Goal: Information Seeking & Learning: Learn about a topic

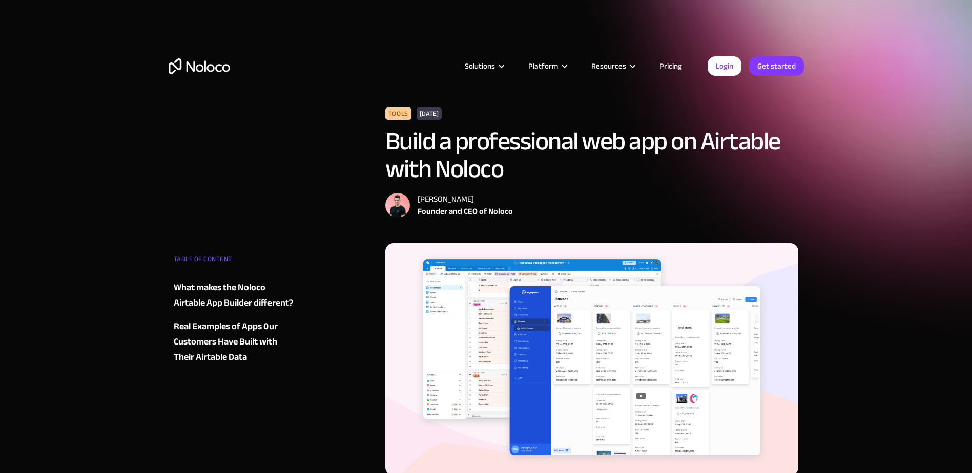
click at [669, 66] on link "Pricing" at bounding box center [671, 65] width 48 height 13
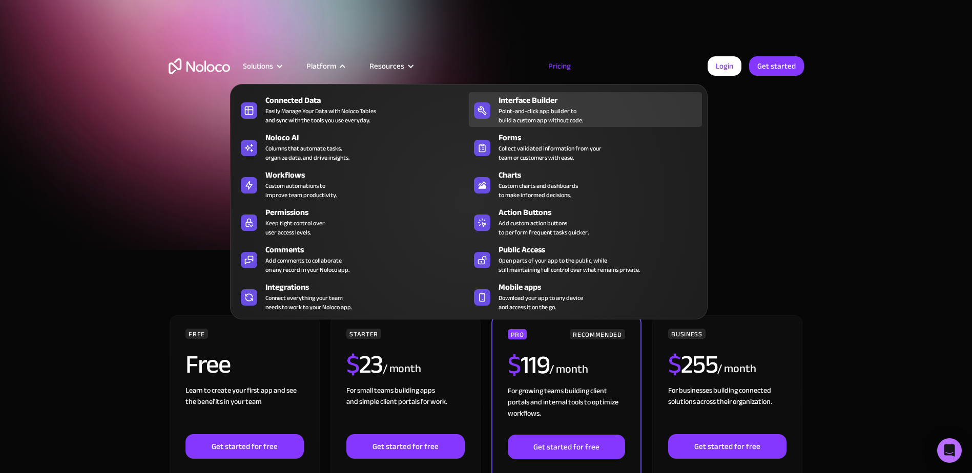
click at [500, 92] on link "Interface Builder Point-and-click app builder to build a custom app without cod…" at bounding box center [585, 109] width 233 height 35
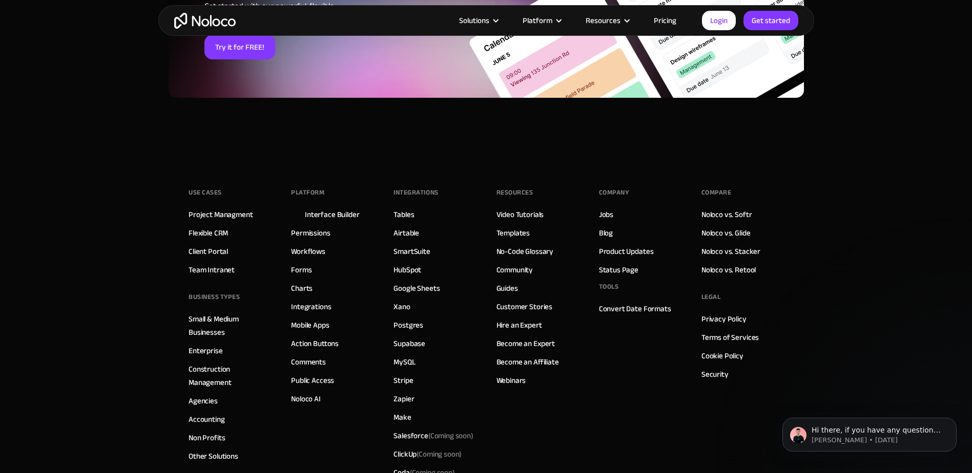
scroll to position [3638, 0]
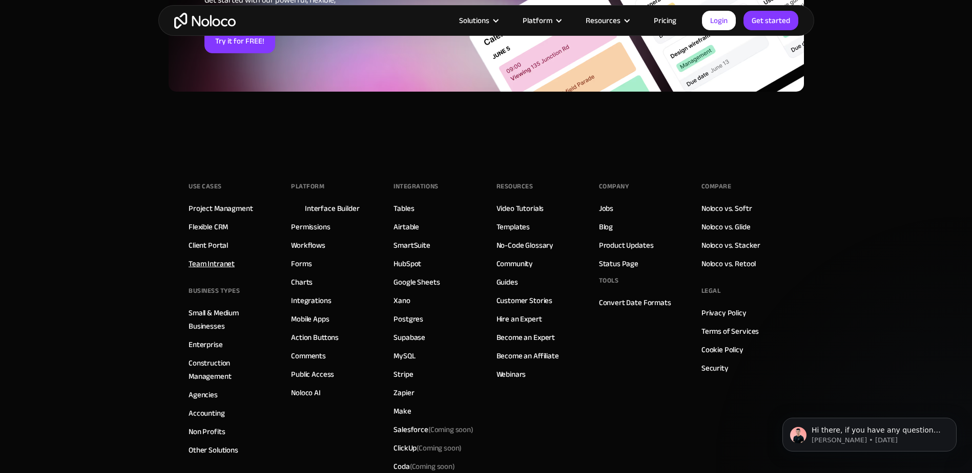
click at [224, 267] on link "Team Intranet" at bounding box center [212, 263] width 46 height 13
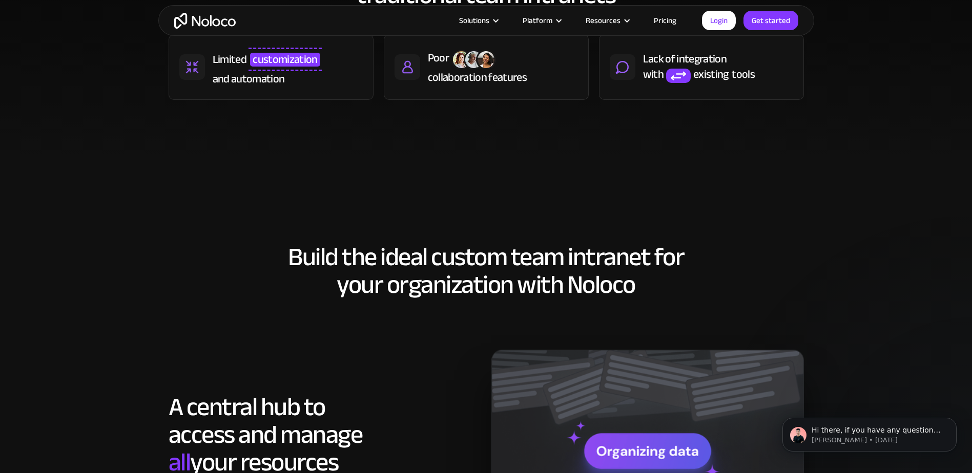
scroll to position [564, 0]
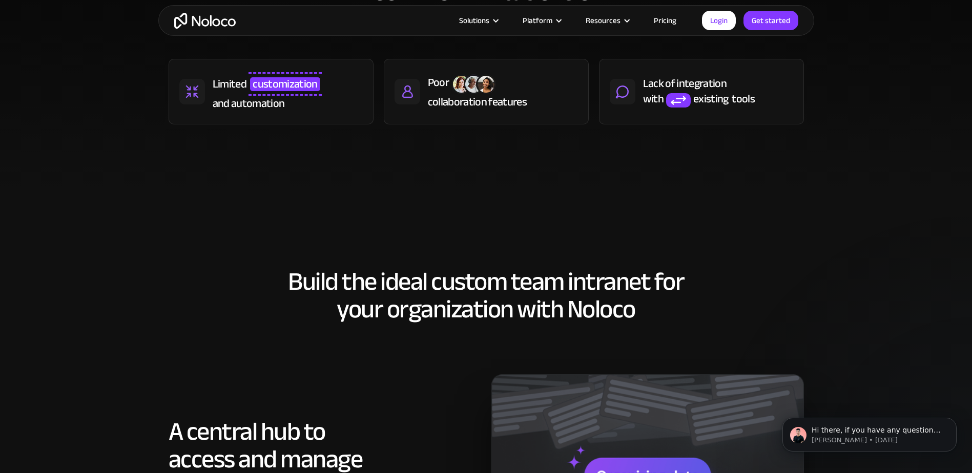
click at [664, 16] on link "Pricing" at bounding box center [665, 20] width 48 height 13
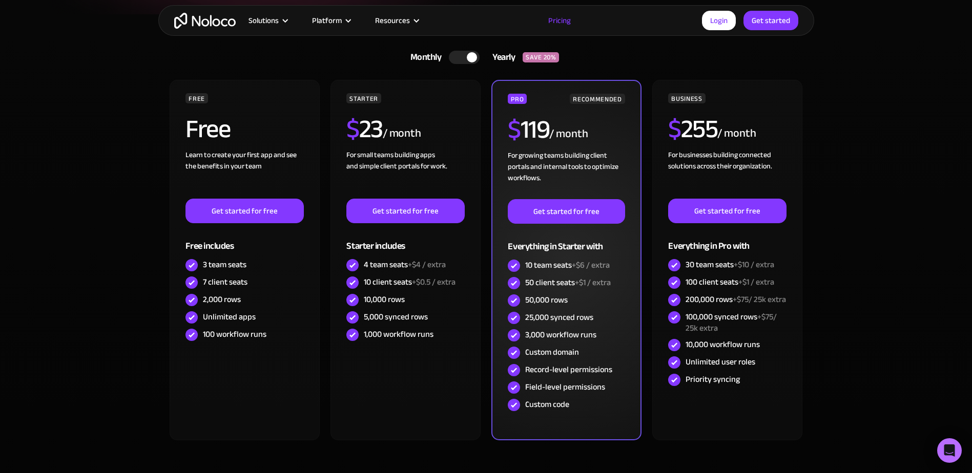
scroll to position [256, 0]
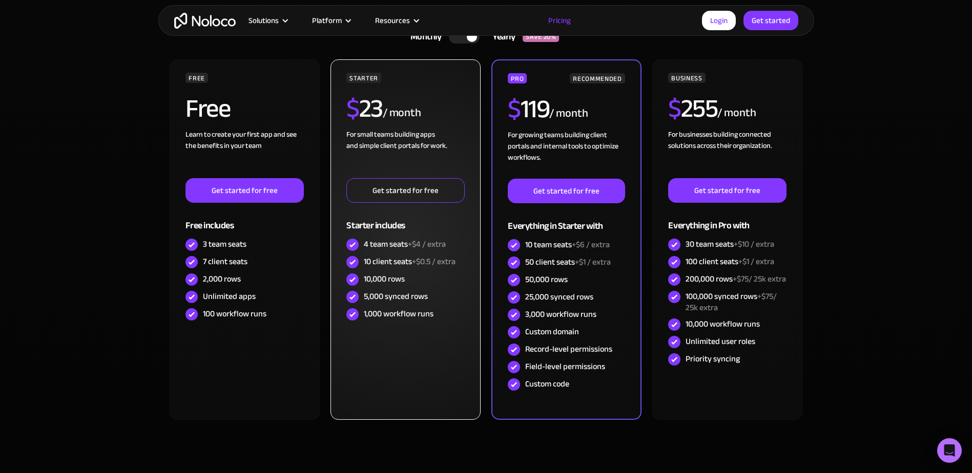
click at [374, 196] on link "Get started for free" at bounding box center [405, 190] width 118 height 25
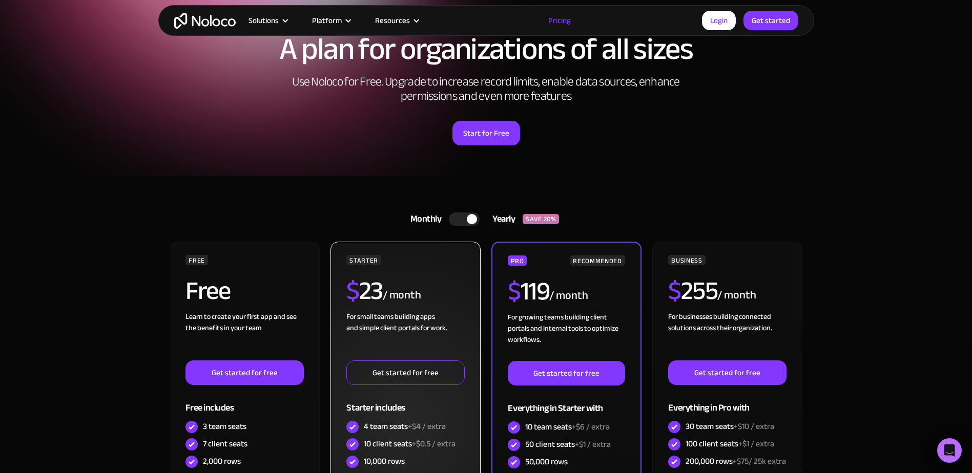
scroll to position [0, 0]
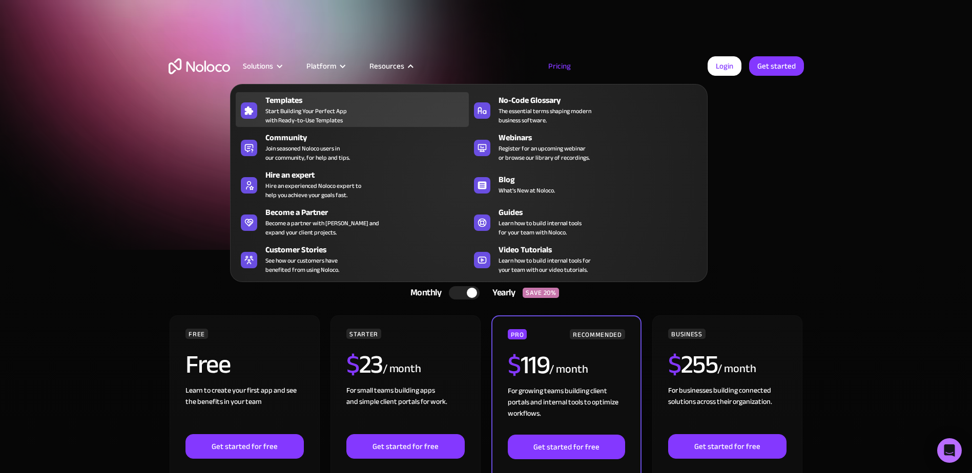
click at [312, 118] on span "Start Building Your Perfect App with Ready-to-Use Templates" at bounding box center [305, 116] width 81 height 18
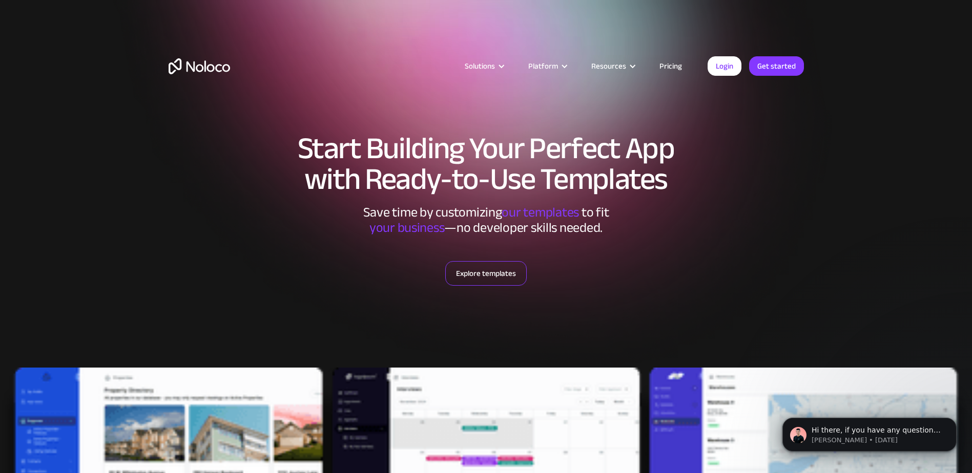
click at [473, 282] on link "Explore templates" at bounding box center [485, 273] width 81 height 25
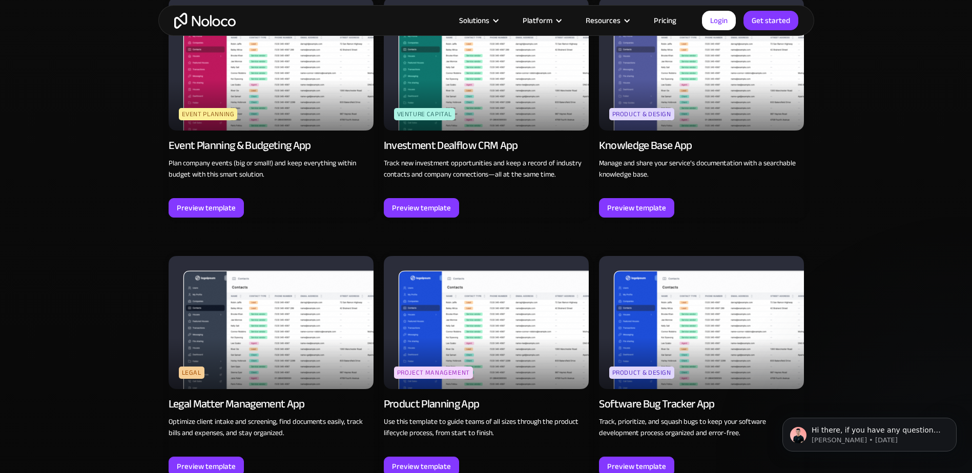
scroll to position [2831, 0]
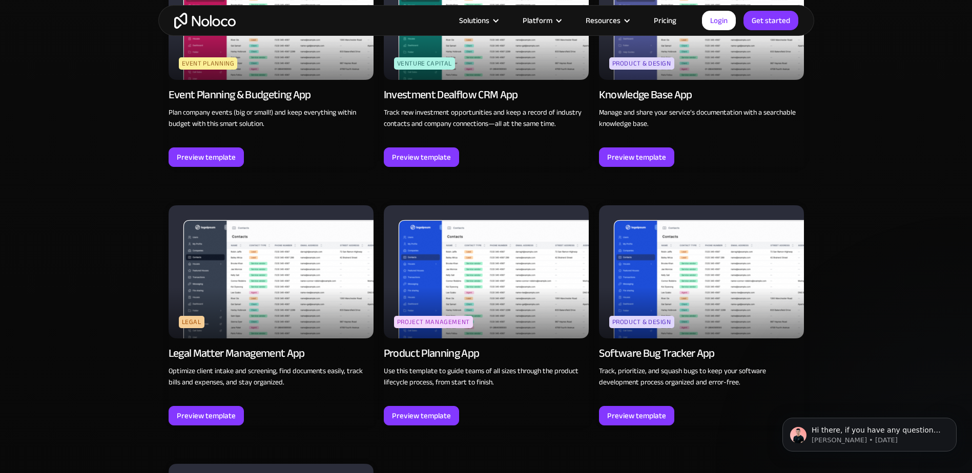
click at [320, 333] on img at bounding box center [271, 271] width 205 height 133
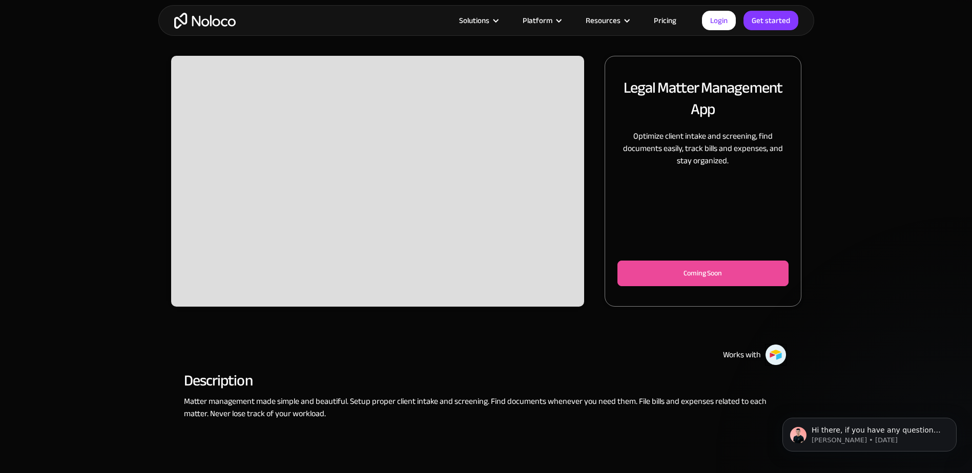
scroll to position [154, 0]
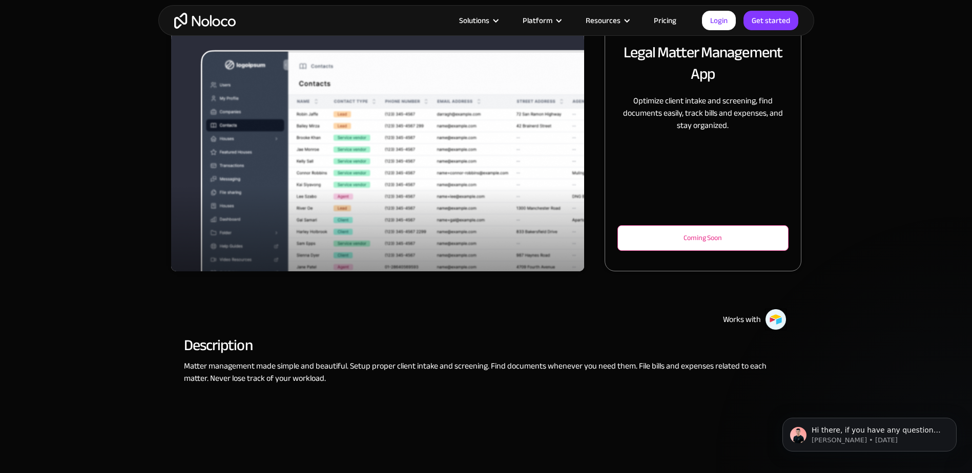
click at [641, 234] on div "Coming Soon" at bounding box center [702, 238] width 137 height 12
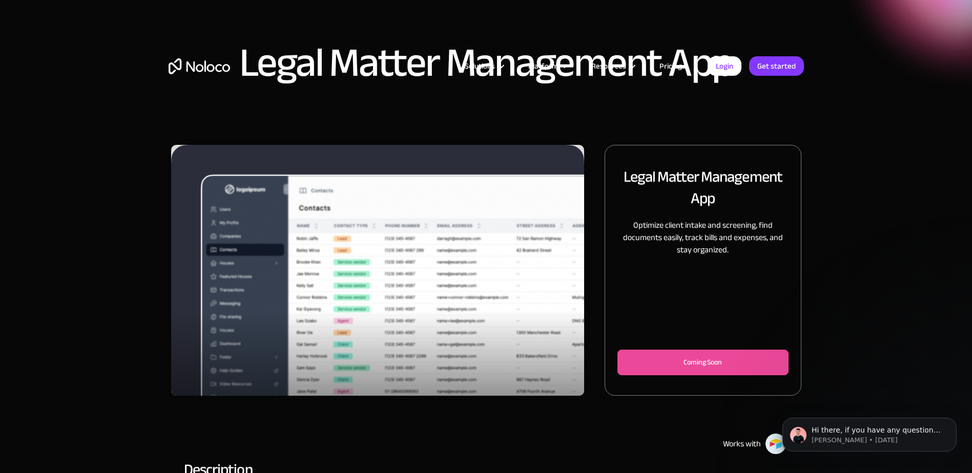
scroll to position [0, 0]
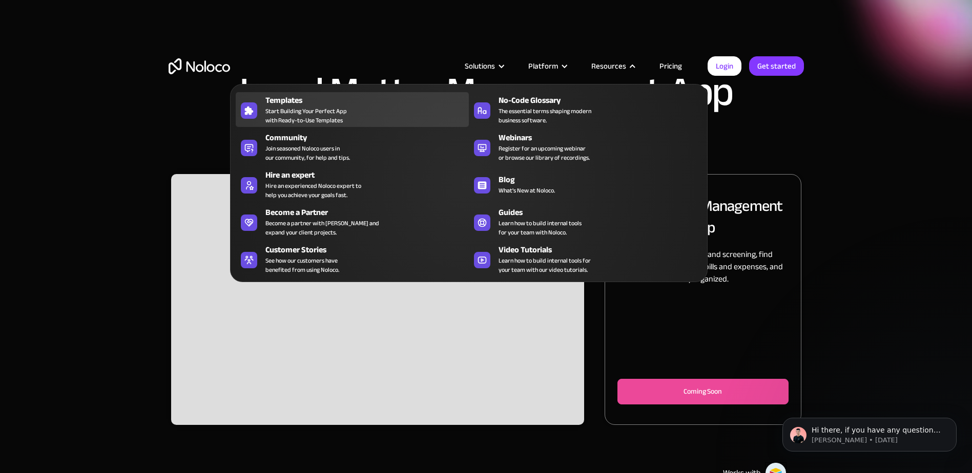
click at [373, 110] on div "Templates Start Building Your Perfect App with Ready-to-Use Templates" at bounding box center [364, 109] width 198 height 31
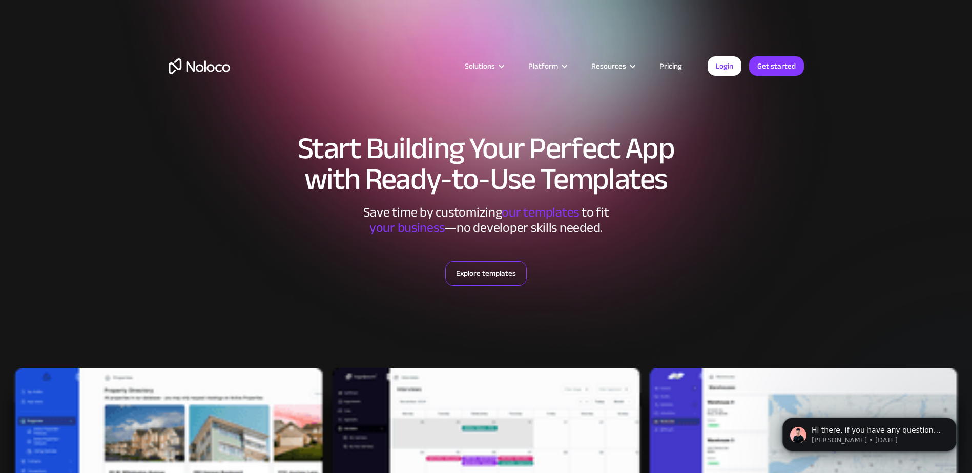
click at [465, 268] on link "Explore templates" at bounding box center [485, 273] width 81 height 25
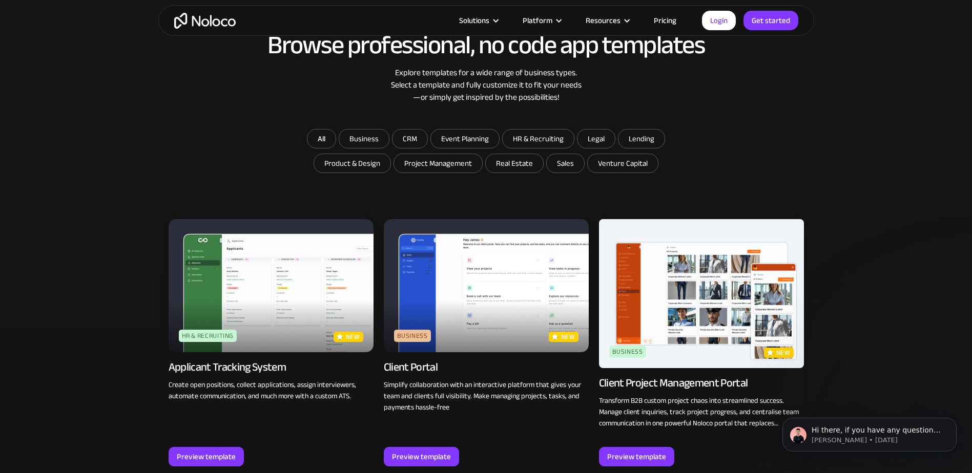
scroll to position [628, 0]
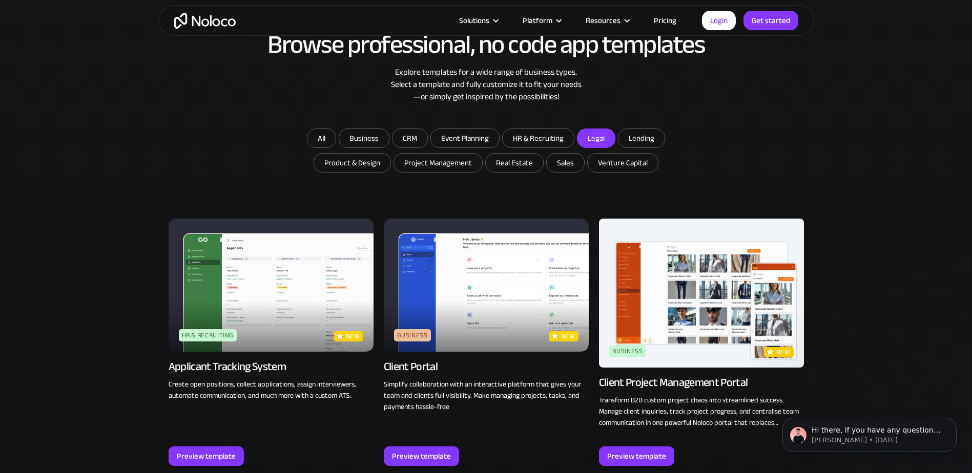
click at [607, 140] on input "Legal" at bounding box center [596, 138] width 37 height 18
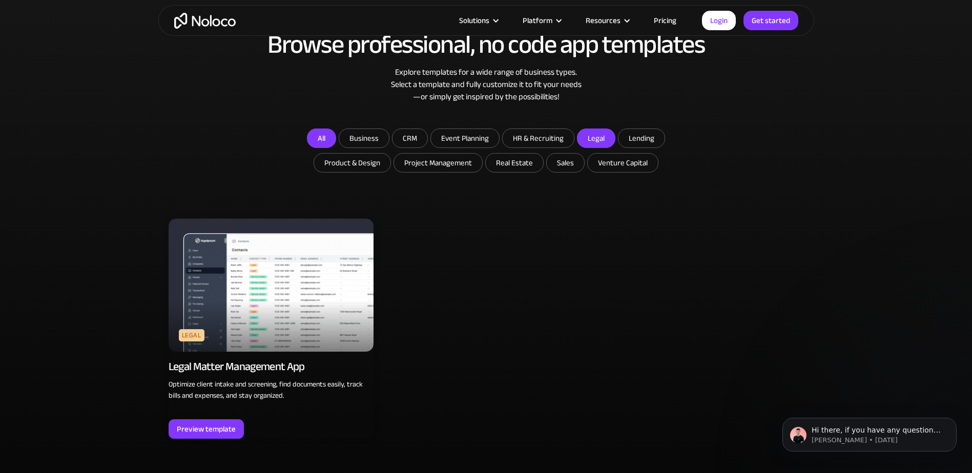
click at [320, 141] on link "All" at bounding box center [321, 138] width 29 height 19
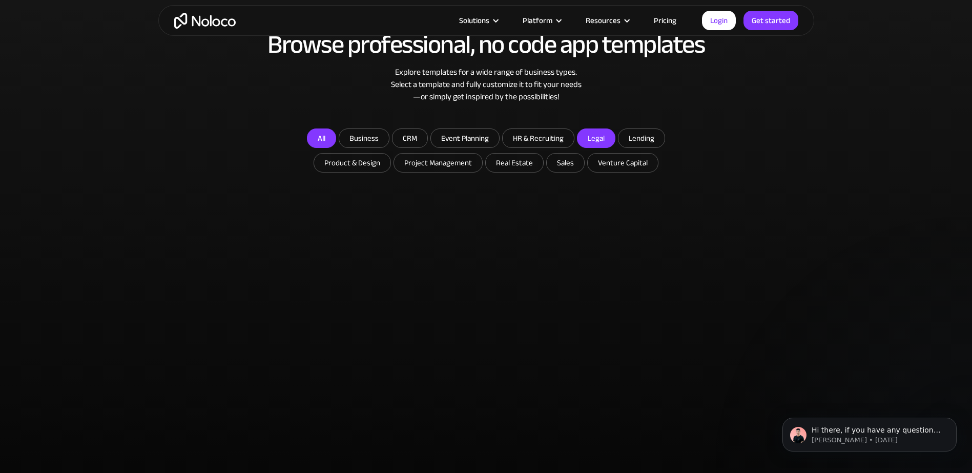
checkbox input "false"
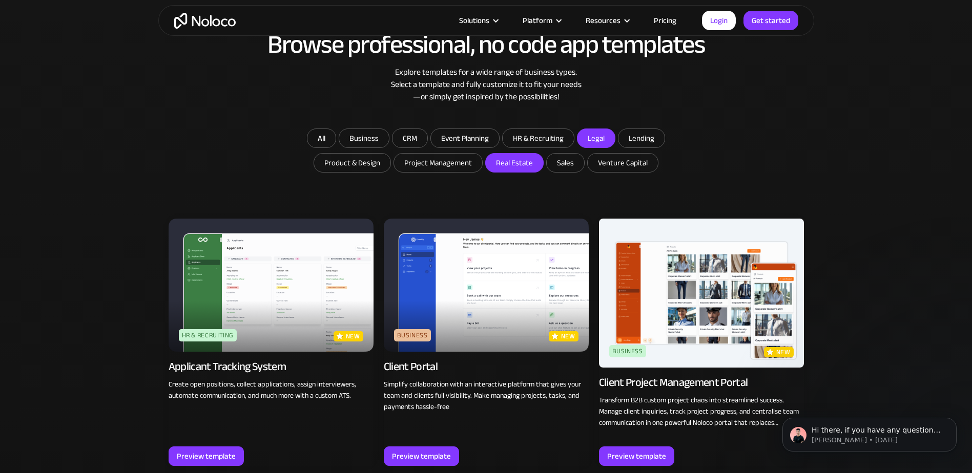
click at [523, 163] on input "Real Estate" at bounding box center [514, 163] width 57 height 18
checkbox input "true"
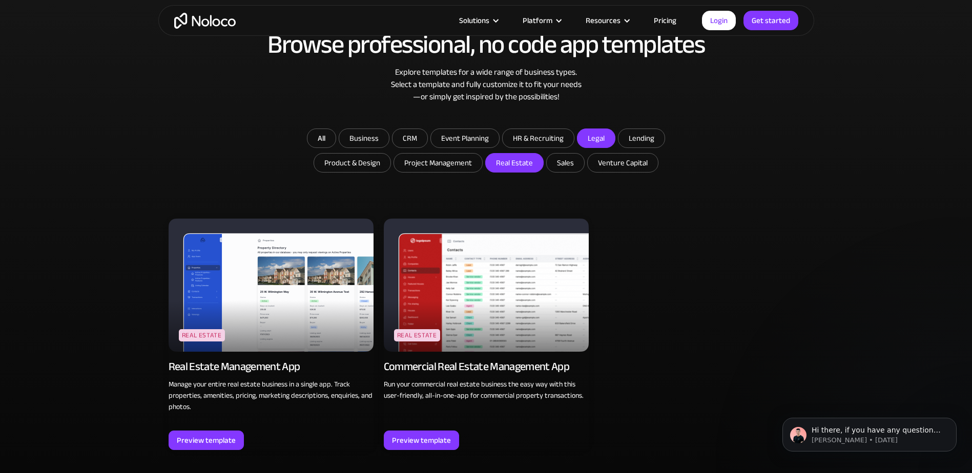
click at [245, 325] on img at bounding box center [271, 285] width 205 height 133
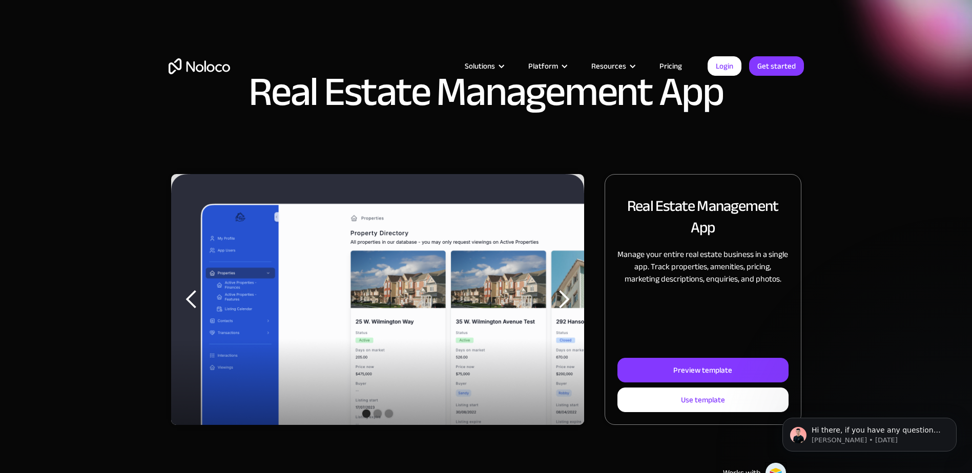
click at [193, 293] on div "previous slide" at bounding box center [191, 300] width 20 height 20
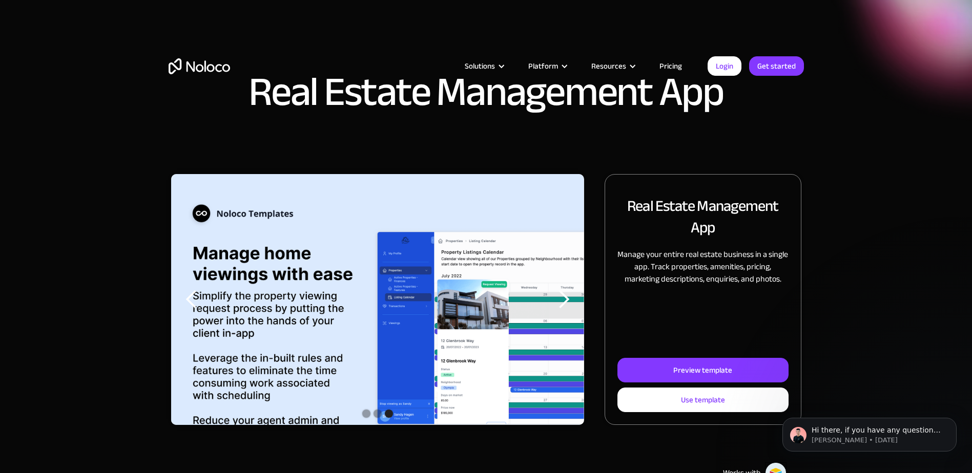
click at [554, 307] on div "next slide" at bounding box center [563, 300] width 20 height 20
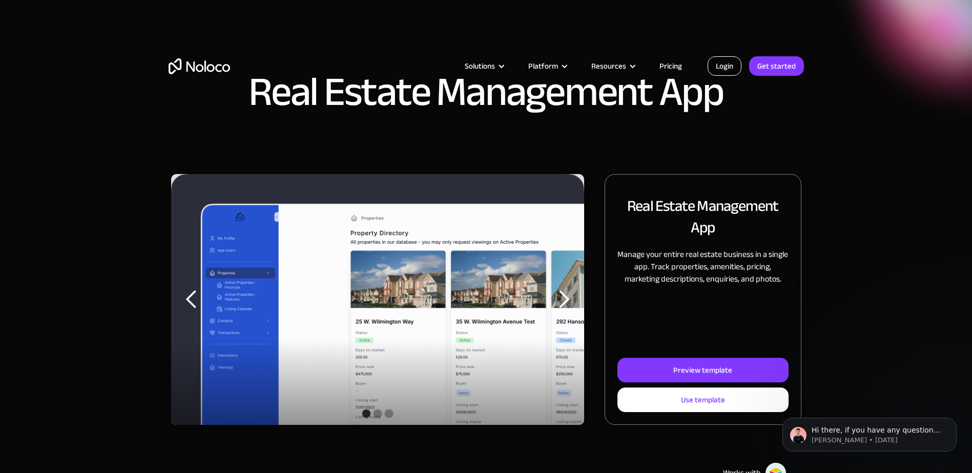
click at [736, 68] on link "Login" at bounding box center [725, 65] width 34 height 19
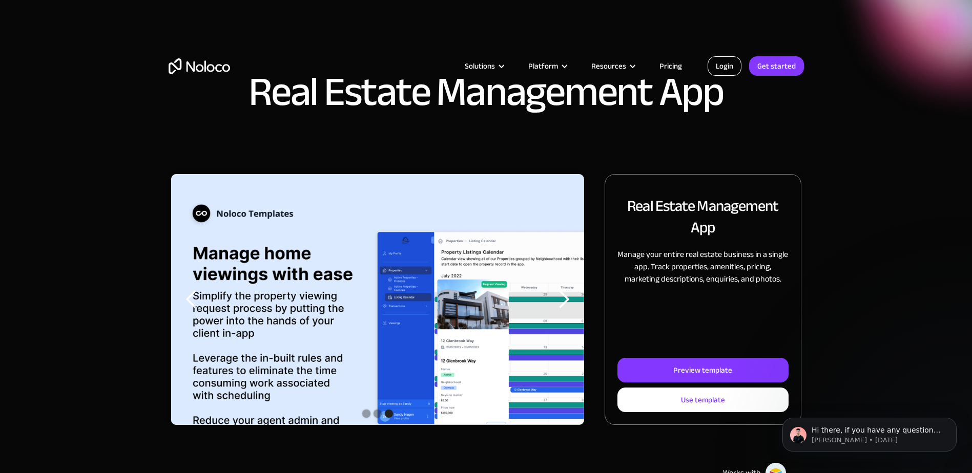
click at [731, 73] on link "Login" at bounding box center [725, 65] width 34 height 19
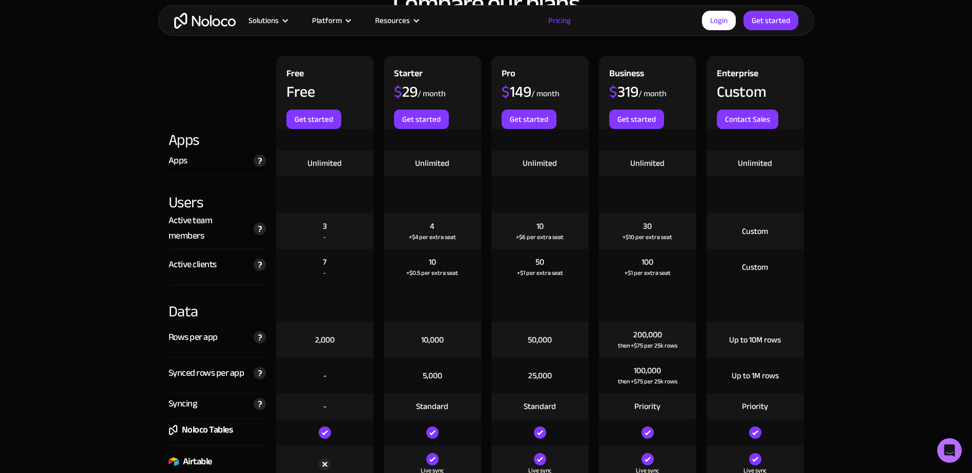
scroll to position [1435, 0]
